Goal: Information Seeking & Learning: Learn about a topic

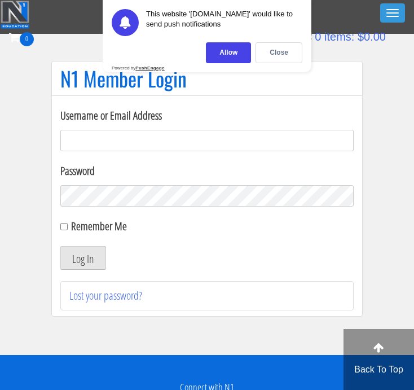
type input "sebmorel.coaching@gmail.com"
click at [96, 265] on button "Log In" at bounding box center [83, 258] width 46 height 24
click at [270, 49] on div "Close" at bounding box center [279, 52] width 47 height 21
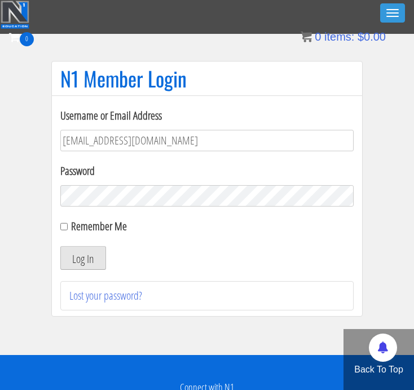
click at [89, 249] on button "Log In" at bounding box center [83, 258] width 46 height 24
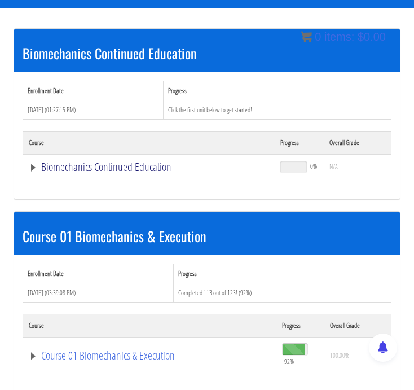
scroll to position [138, 0]
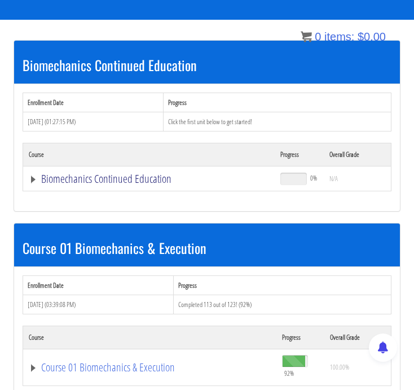
click at [104, 176] on link "Biomechanics Continued Education" at bounding box center [149, 178] width 240 height 11
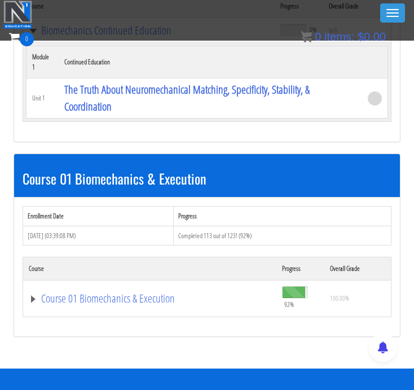
scroll to position [256, 0]
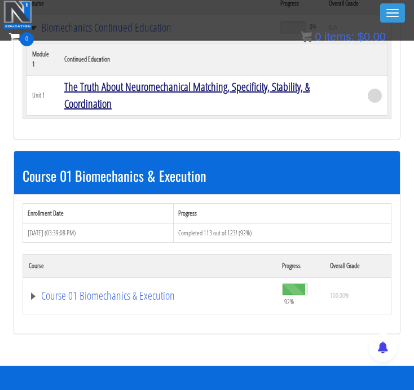
click at [98, 80] on link "The Truth About Neuromechanical Matching, Specificity, Stability, & Coordination" at bounding box center [186, 95] width 245 height 32
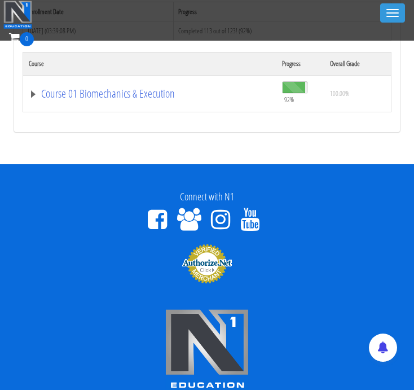
scroll to position [332, 0]
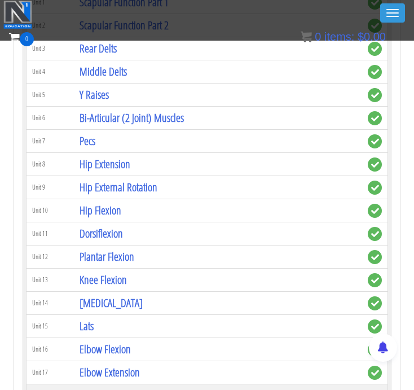
scroll to position [747, 0]
